Goal: Transaction & Acquisition: Obtain resource

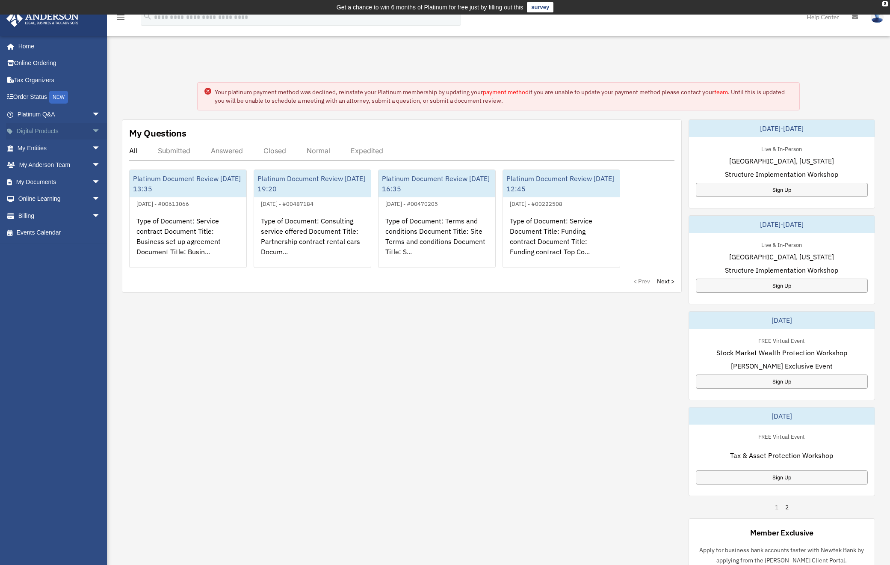
click at [63, 129] on link "Digital Products arrow_drop_down" at bounding box center [59, 131] width 107 height 17
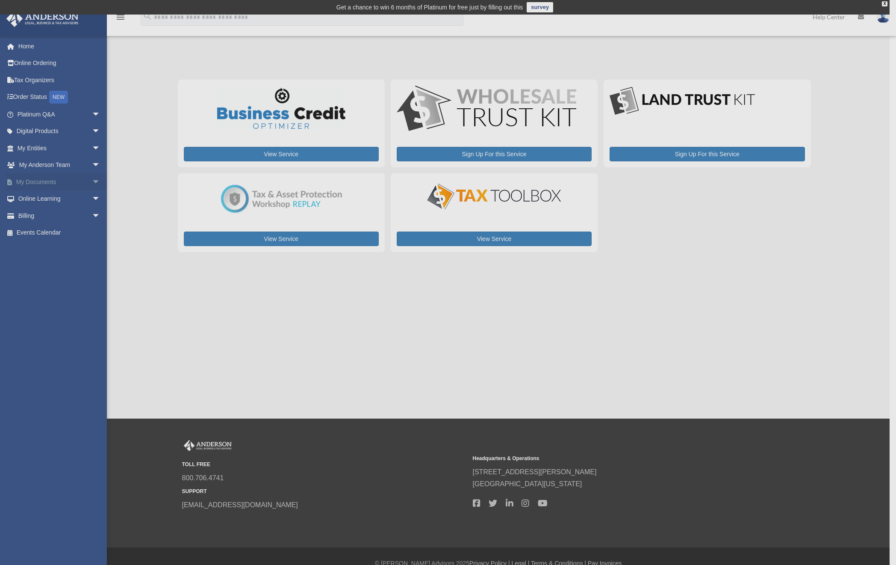
click at [90, 181] on body "X Get a chance to win 6 months of Platinum for free just by filling out this su…" at bounding box center [448, 289] width 896 height 579
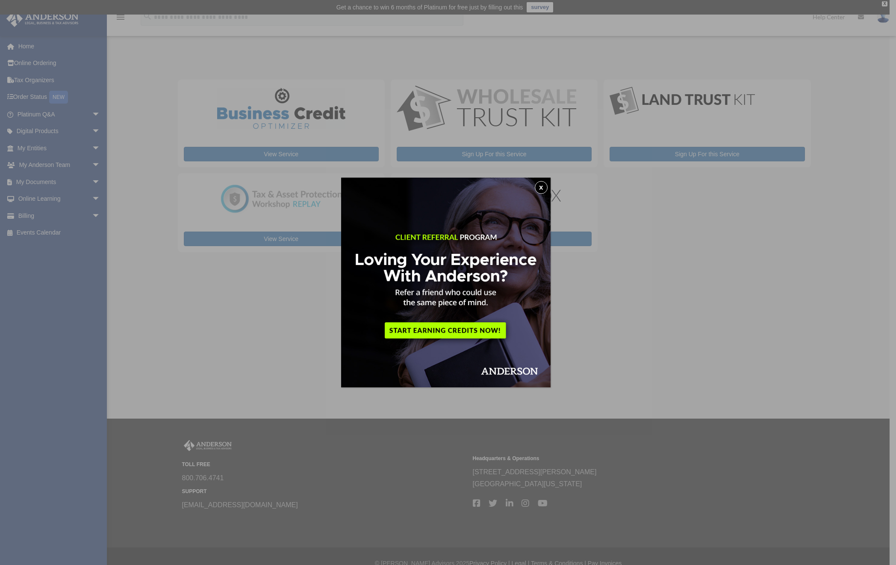
click at [544, 185] on button "x" at bounding box center [541, 187] width 13 height 13
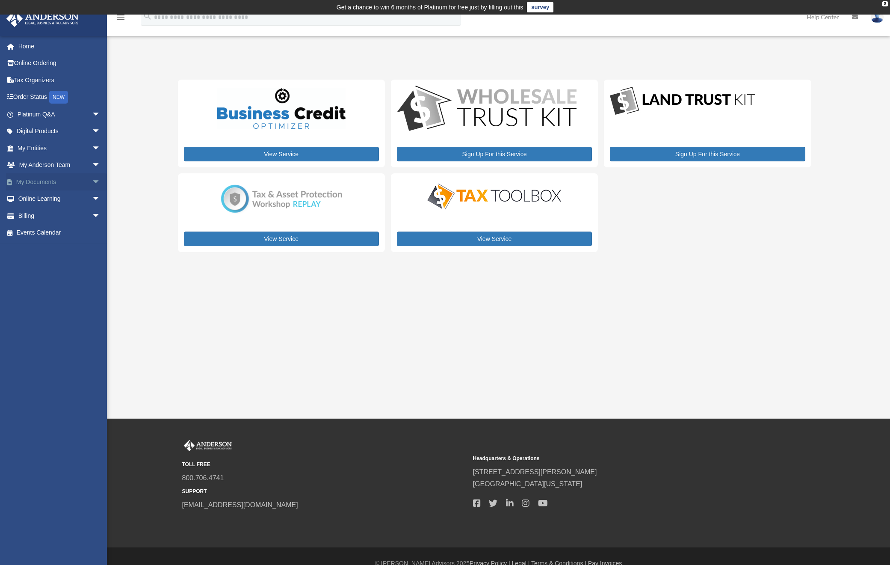
click at [92, 181] on span "arrow_drop_down" at bounding box center [100, 182] width 17 height 18
click at [71, 201] on link "Box" at bounding box center [62, 198] width 101 height 17
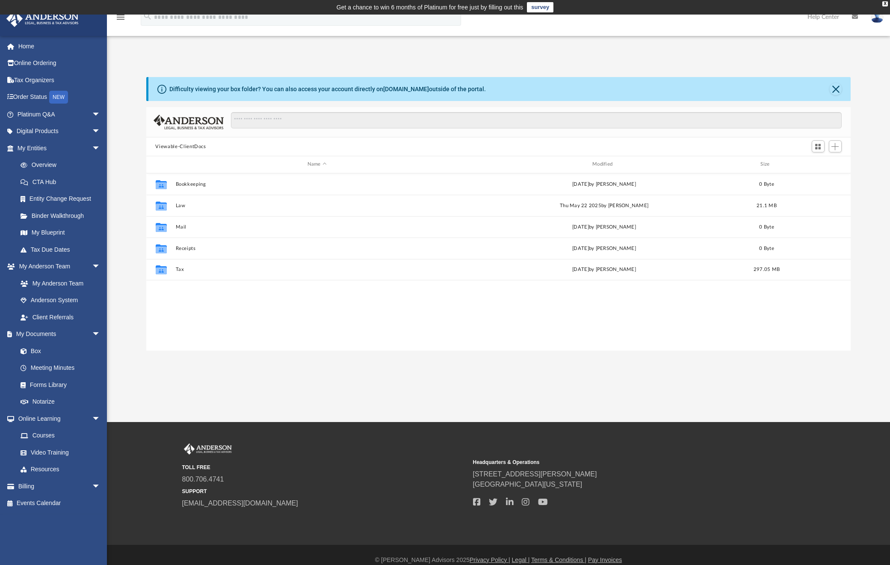
scroll to position [188, 698]
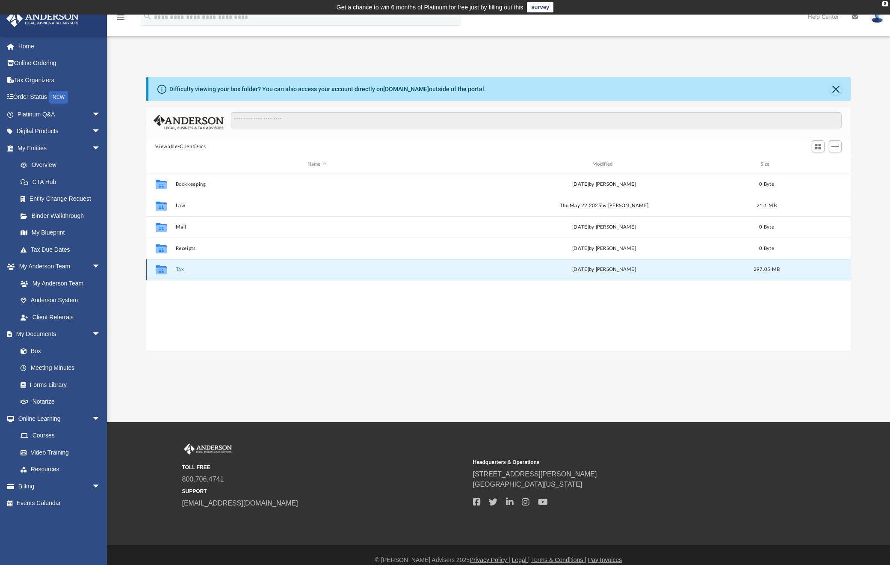
click at [178, 269] on button "Tax" at bounding box center [316, 269] width 283 height 6
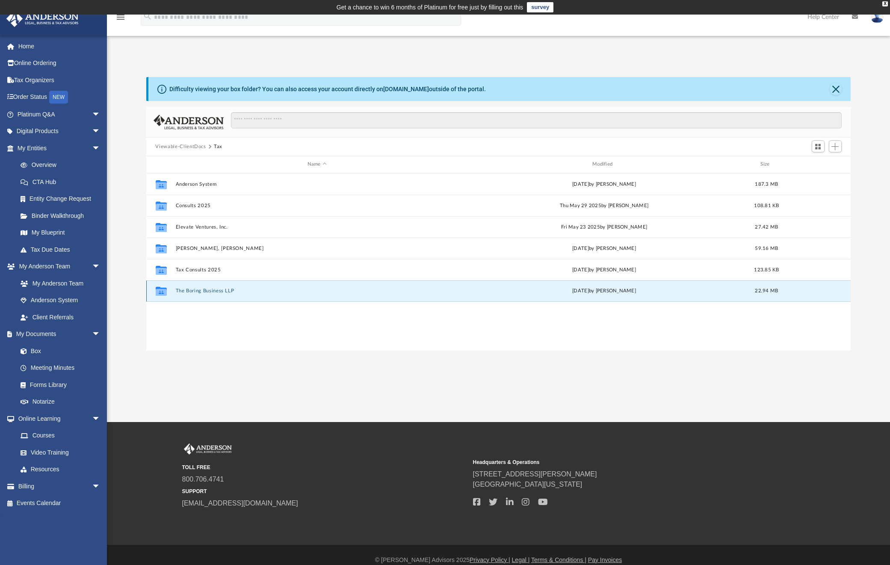
click at [236, 293] on button "The Boring Business LLP" at bounding box center [316, 291] width 283 height 6
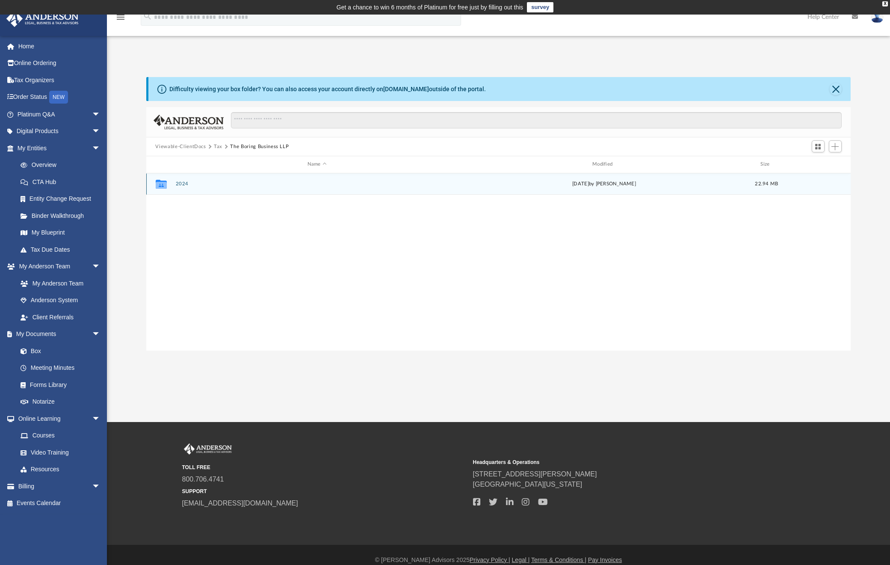
click at [180, 186] on button "2024" at bounding box center [316, 184] width 283 height 6
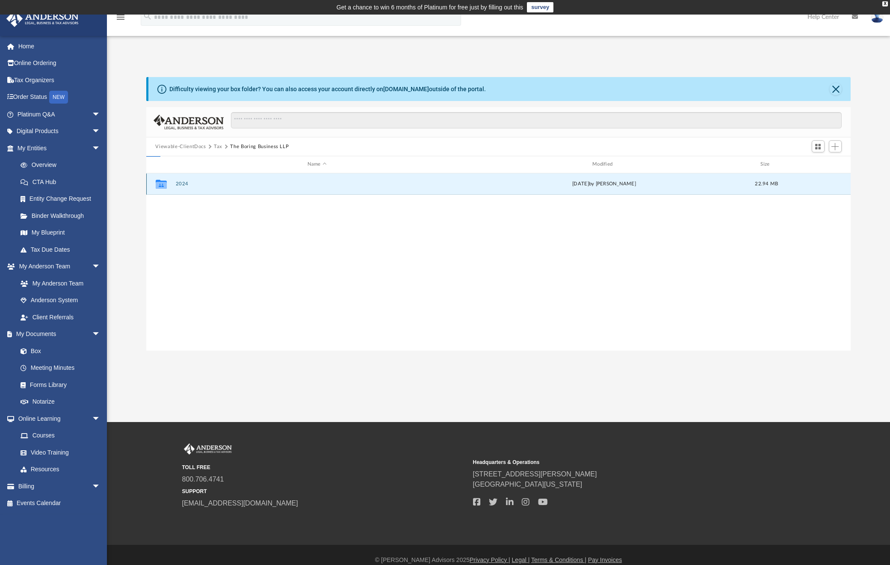
click at [180, 186] on button "2024" at bounding box center [316, 184] width 283 height 6
click at [182, 183] on button "2024" at bounding box center [316, 184] width 283 height 6
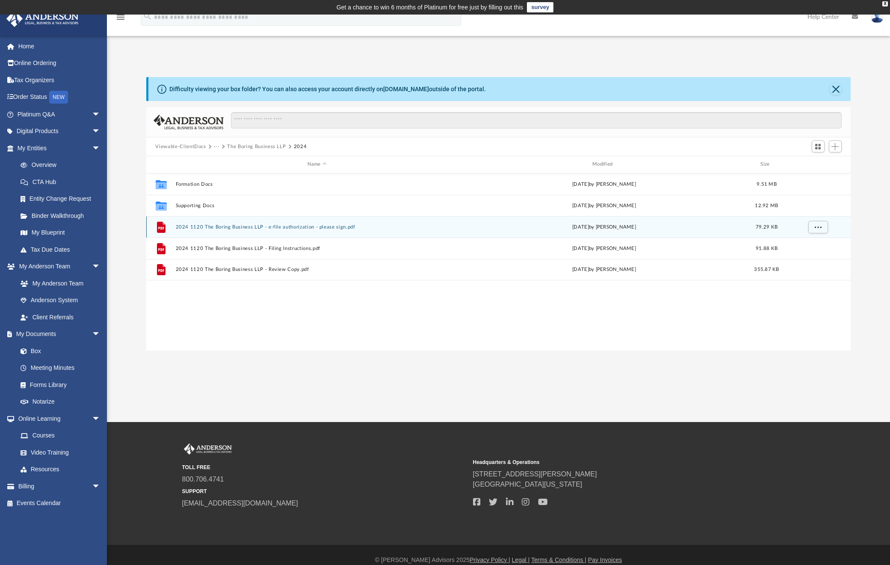
click at [229, 222] on div "File 2024 1120 The Boring Business LLP - e-file authorization - please sign.pdf…" at bounding box center [498, 226] width 705 height 21
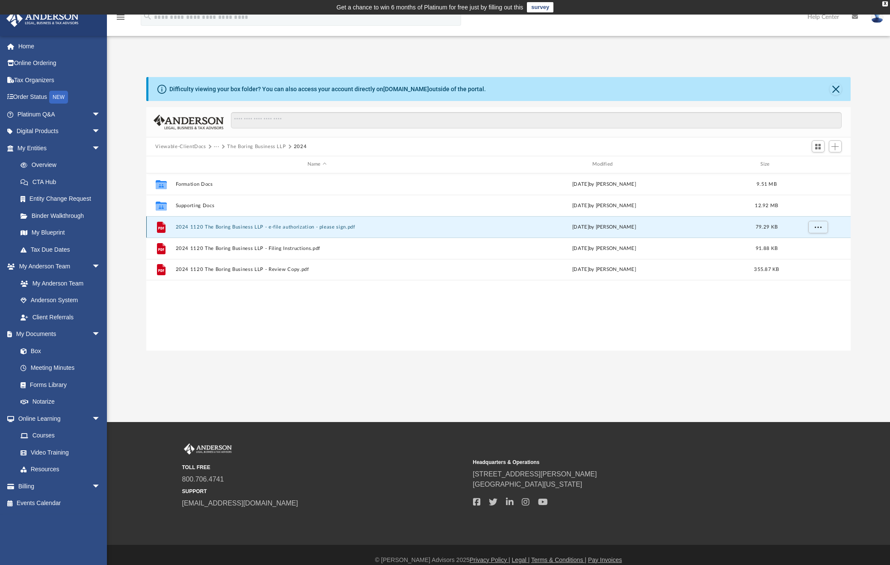
click at [228, 225] on button "2024 1120 The Boring Business LLP - e-file authorization - please sign.pdf" at bounding box center [316, 227] width 283 height 6
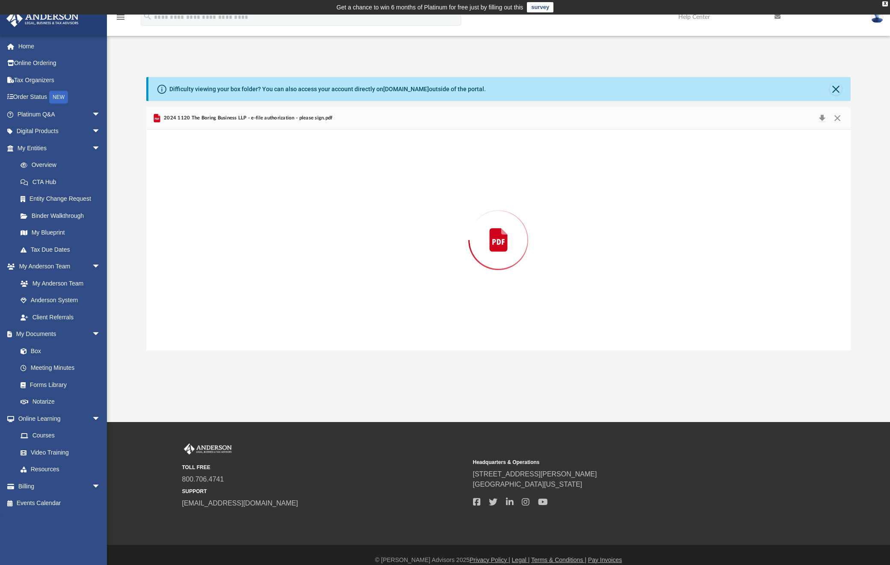
click at [228, 225] on div "Preview" at bounding box center [498, 240] width 705 height 221
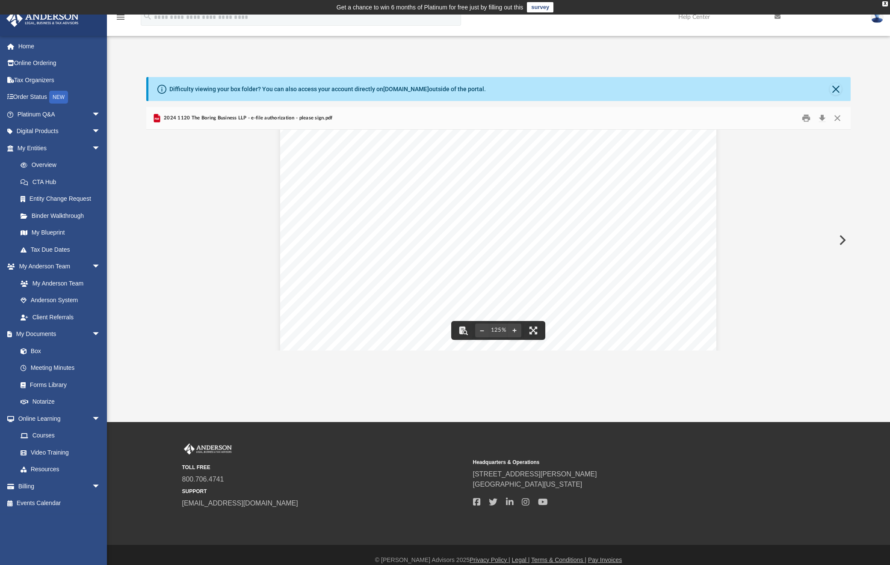
scroll to position [0, 0]
click at [834, 90] on button "Close" at bounding box center [836, 89] width 12 height 12
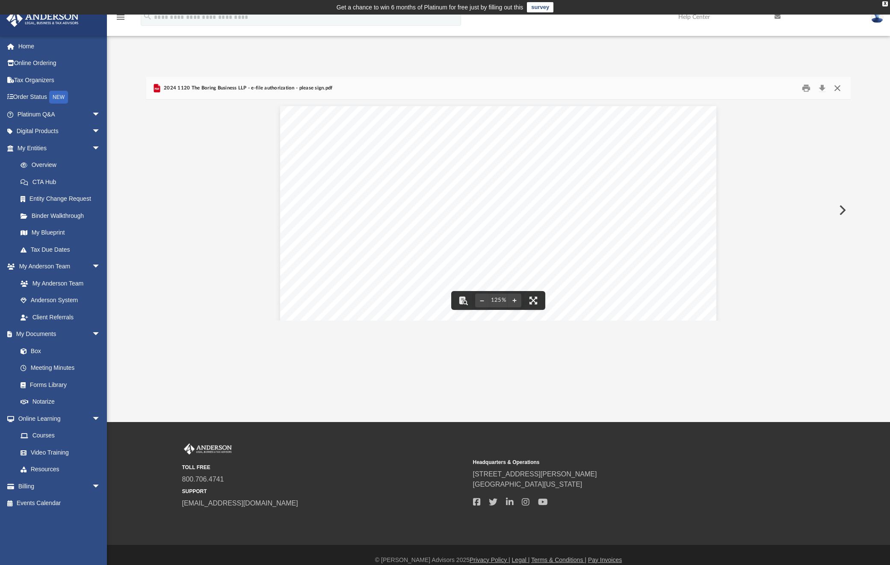
click at [839, 90] on button "Close" at bounding box center [837, 88] width 15 height 13
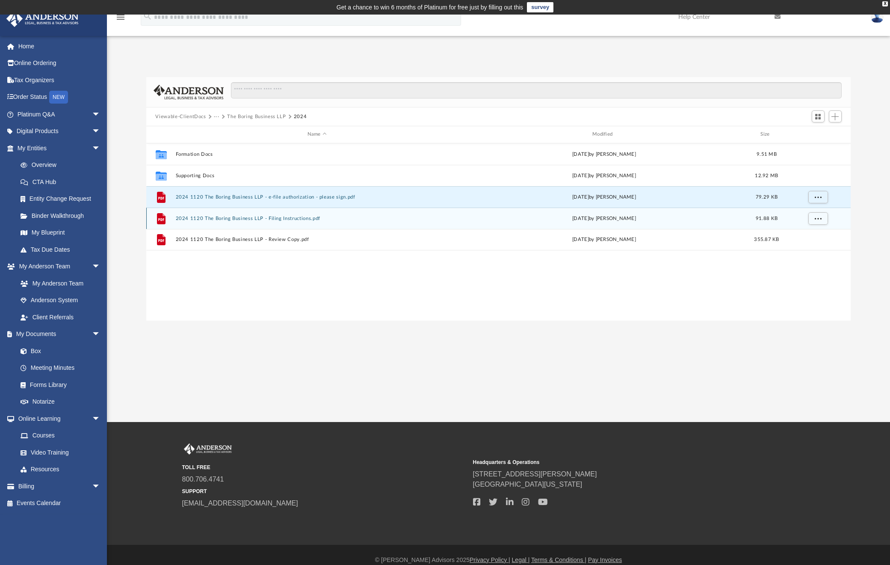
click at [313, 225] on div "File 2024 1120 The Boring Business LLP - Filing Instructions.pdf today by Jasmi…" at bounding box center [498, 217] width 705 height 21
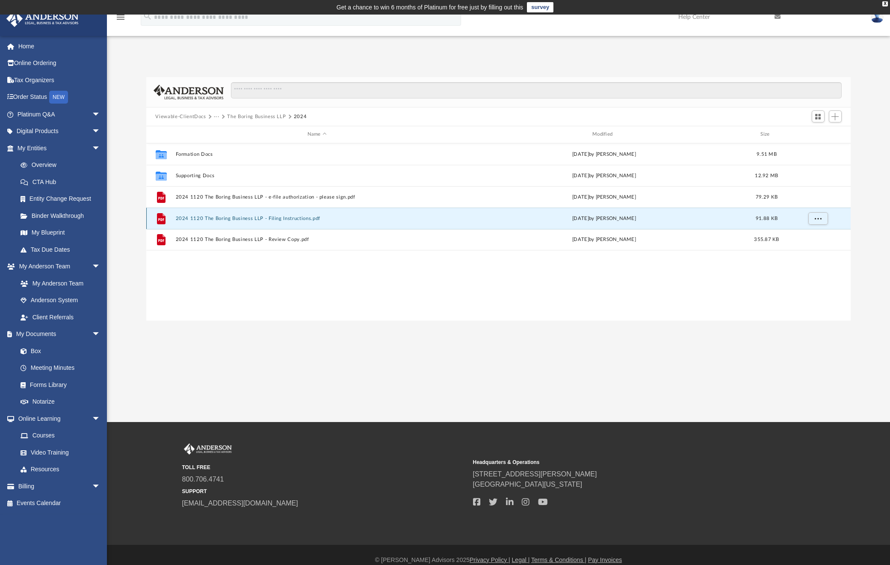
click at [313, 224] on div "File 2024 1120 The Boring Business LLP - Filing Instructions.pdf today by Jasmi…" at bounding box center [498, 217] width 705 height 21
click at [304, 218] on button "2024 1120 The Boring Business LLP - Filing Instructions.pdf" at bounding box center [316, 219] width 283 height 6
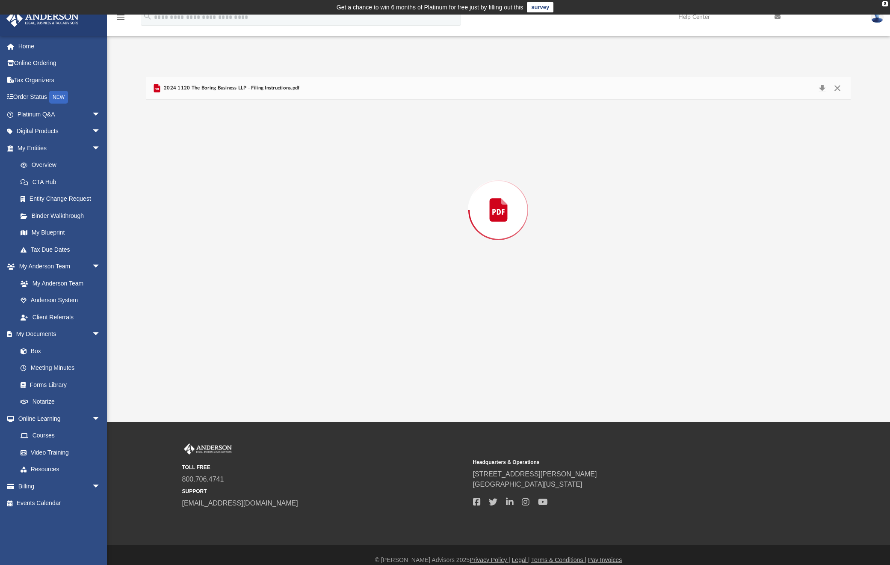
click at [304, 218] on div "Preview" at bounding box center [498, 210] width 705 height 221
click at [834, 88] on button "Close" at bounding box center [837, 88] width 15 height 13
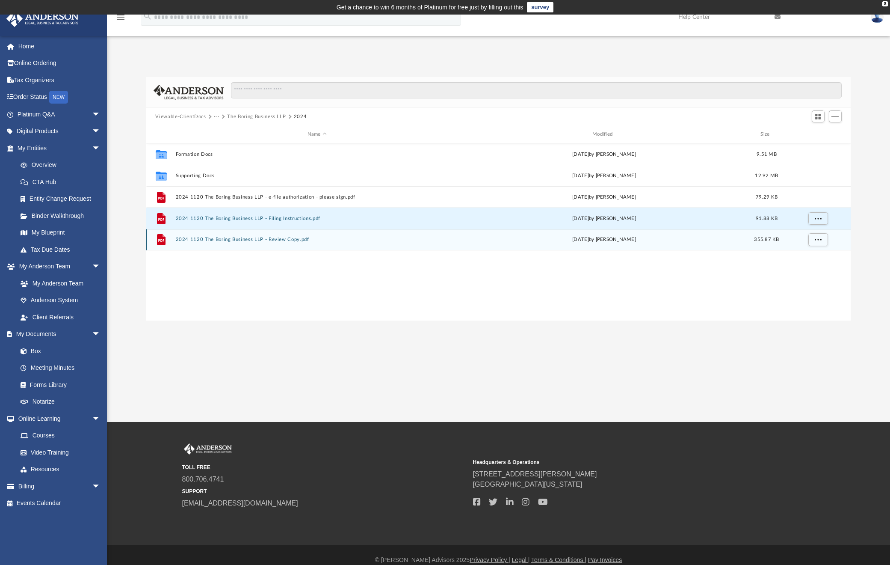
click at [226, 242] on button "2024 1120 The Boring Business LLP - Review Copy.pdf" at bounding box center [316, 240] width 283 height 6
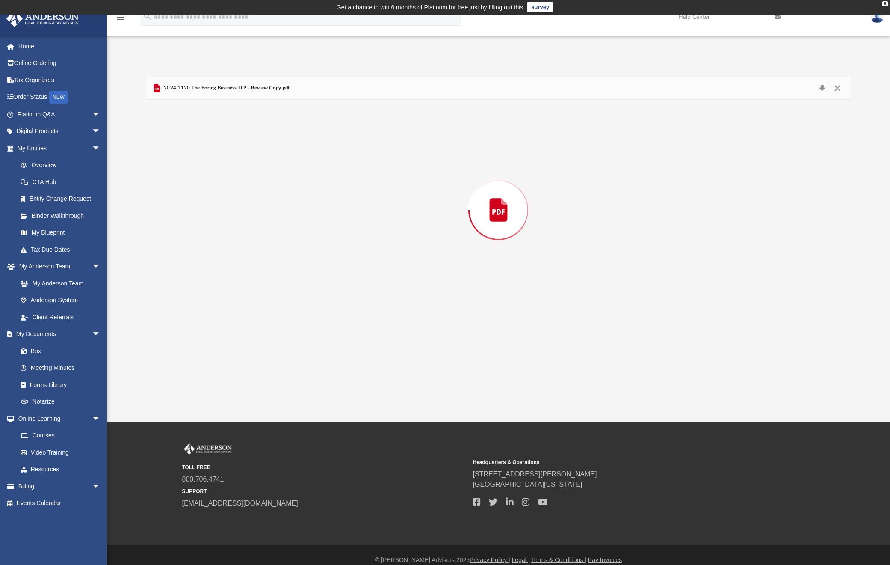
click at [226, 242] on div "Preview" at bounding box center [498, 210] width 705 height 221
